Goal: Information Seeking & Learning: Learn about a topic

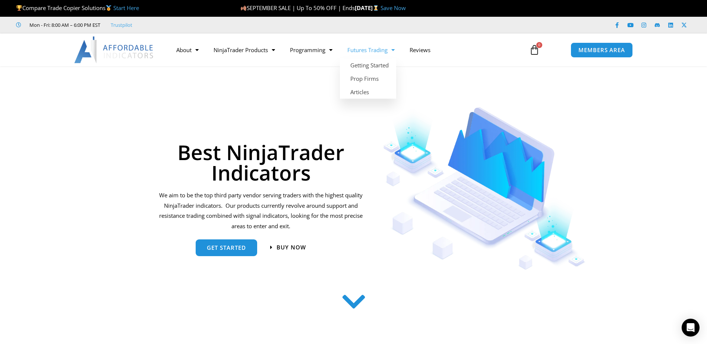
click at [369, 53] on link "Futures Trading" at bounding box center [371, 49] width 62 height 17
